Goal: Find specific page/section: Find specific page/section

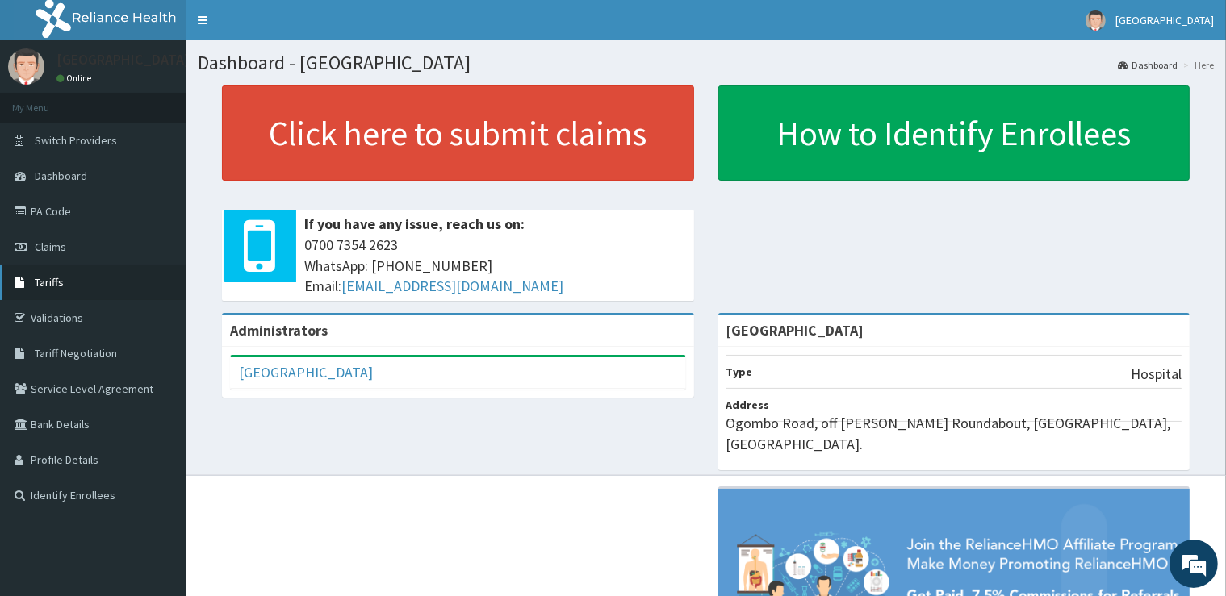
click at [29, 288] on icon at bounding box center [23, 282] width 16 height 11
click at [644, 69] on h1 "Dashboard - Cedar Care Hospital" at bounding box center [706, 62] width 1016 height 21
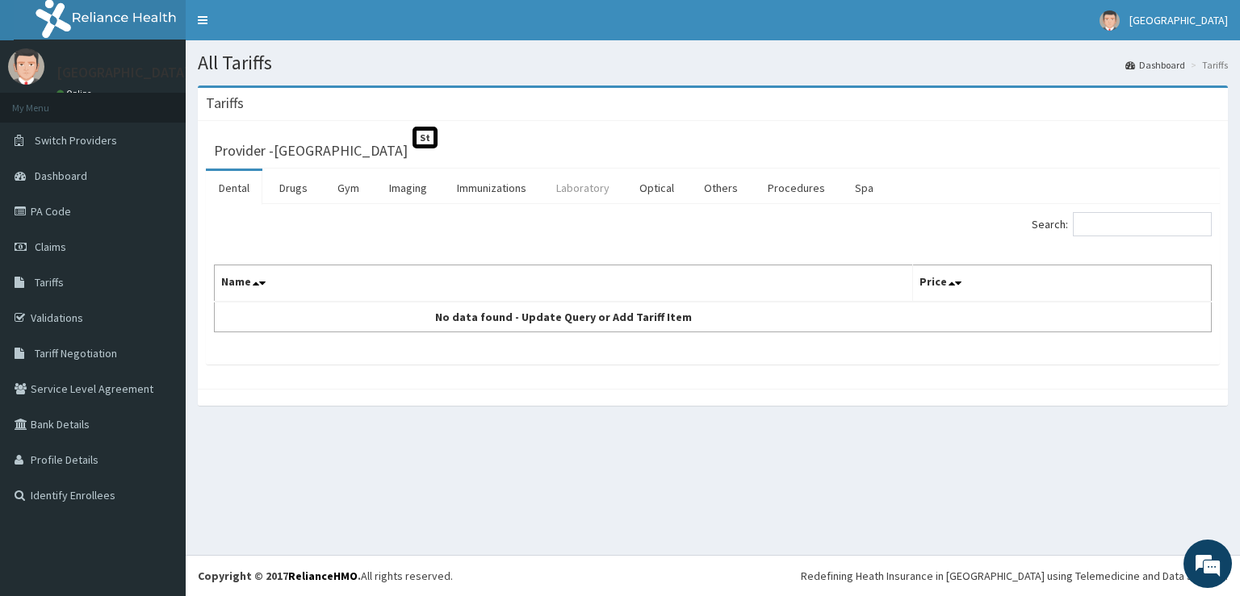
click at [582, 190] on link "Laboratory" at bounding box center [582, 188] width 79 height 34
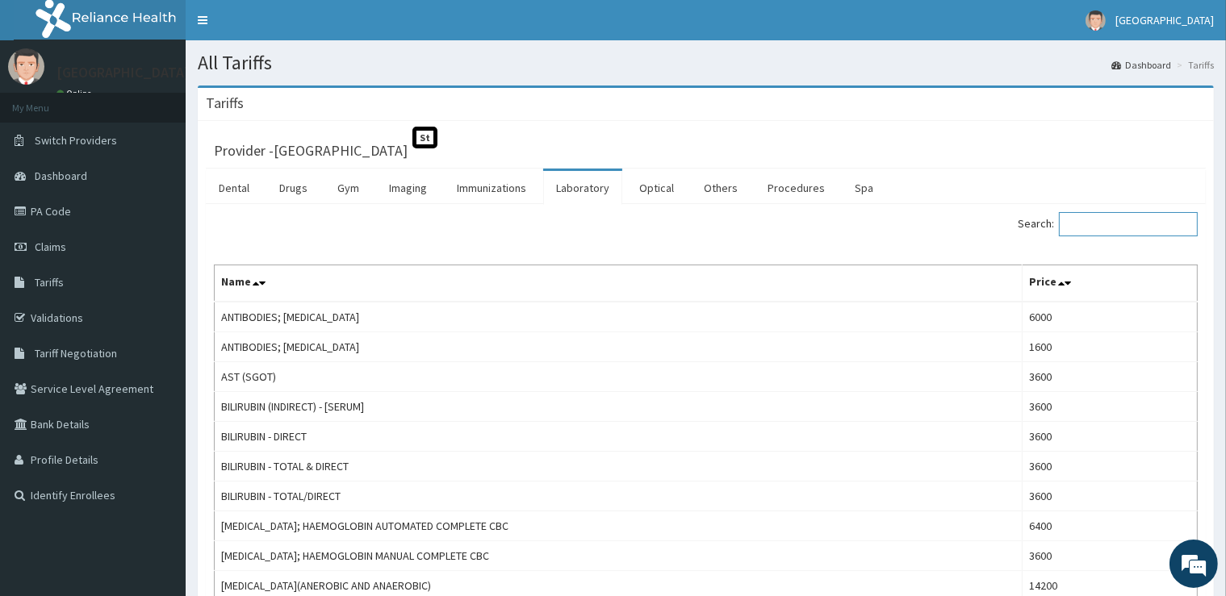
click at [1095, 228] on input "Search:" at bounding box center [1128, 224] width 139 height 24
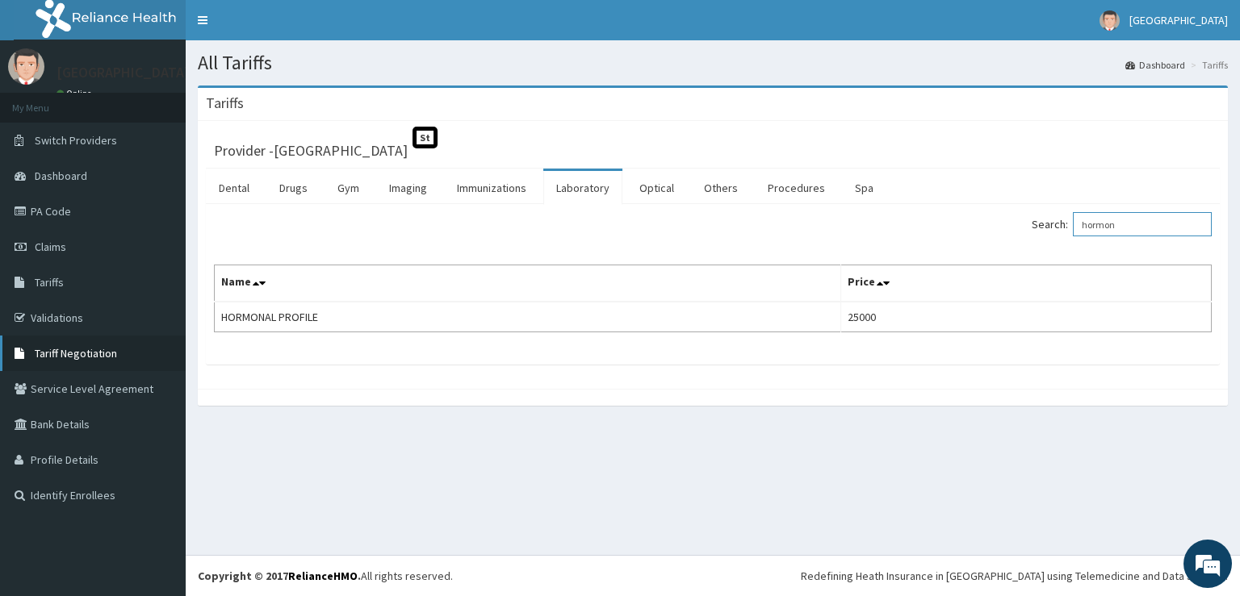
type input "hormon"
click at [47, 341] on link "Tariff Negotiation" at bounding box center [93, 354] width 186 height 36
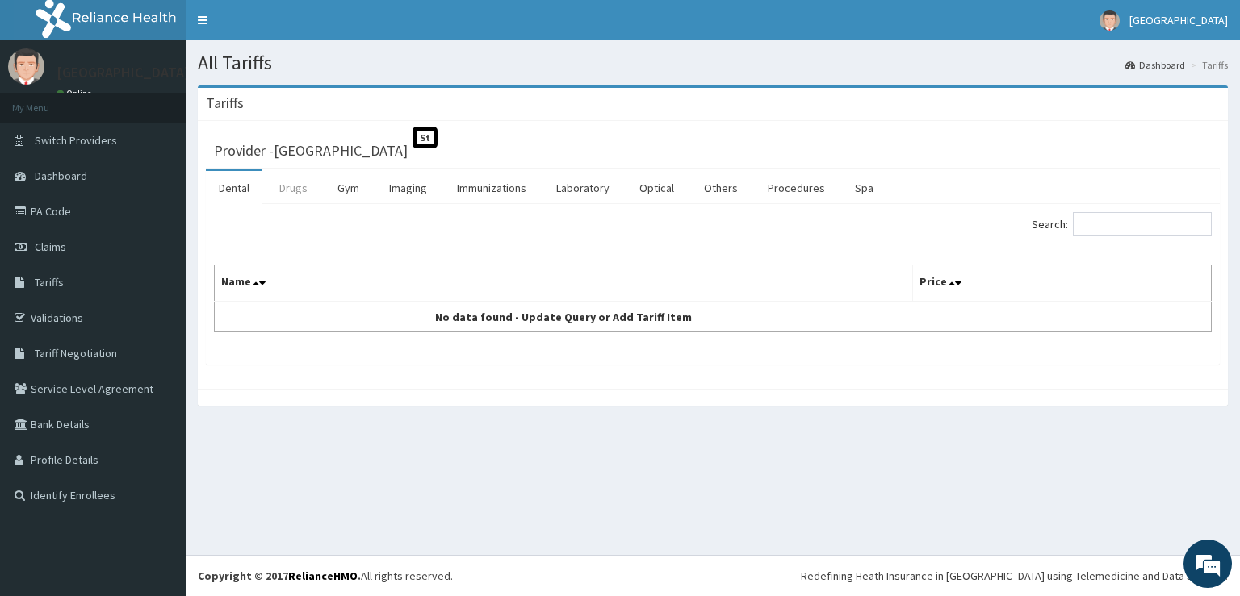
click at [299, 189] on link "Drugs" at bounding box center [293, 188] width 54 height 34
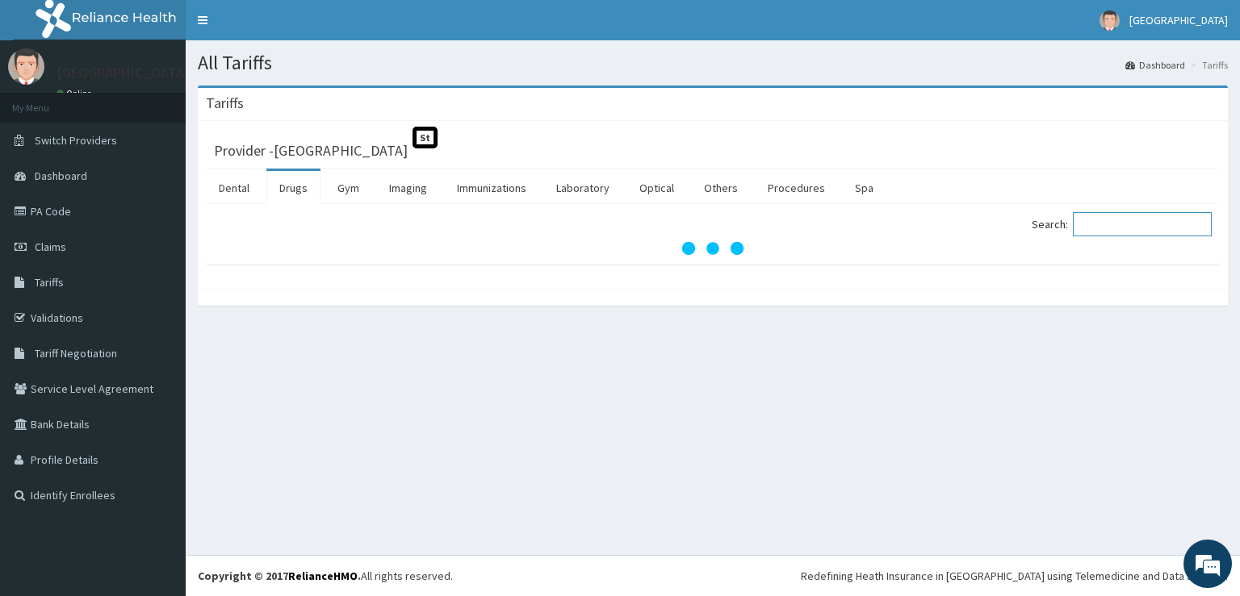
click at [1102, 228] on input "Search:" at bounding box center [1142, 224] width 139 height 24
type input "ANUSO"
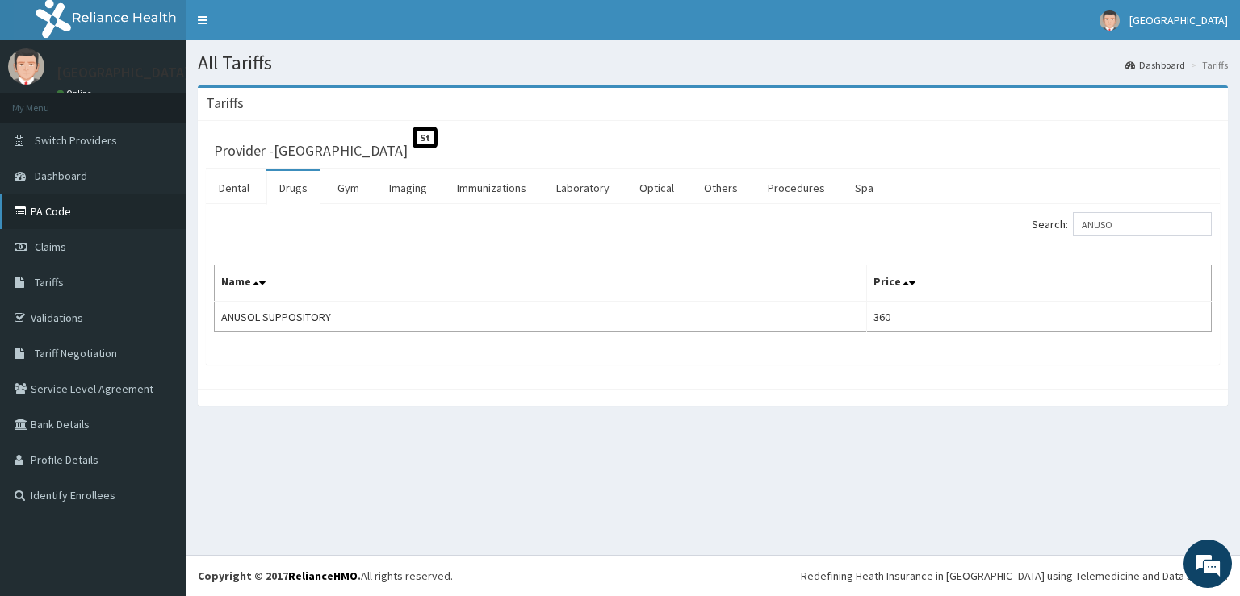
click at [66, 215] on link "PA Code" at bounding box center [93, 212] width 186 height 36
